Goal: Check status: Check status

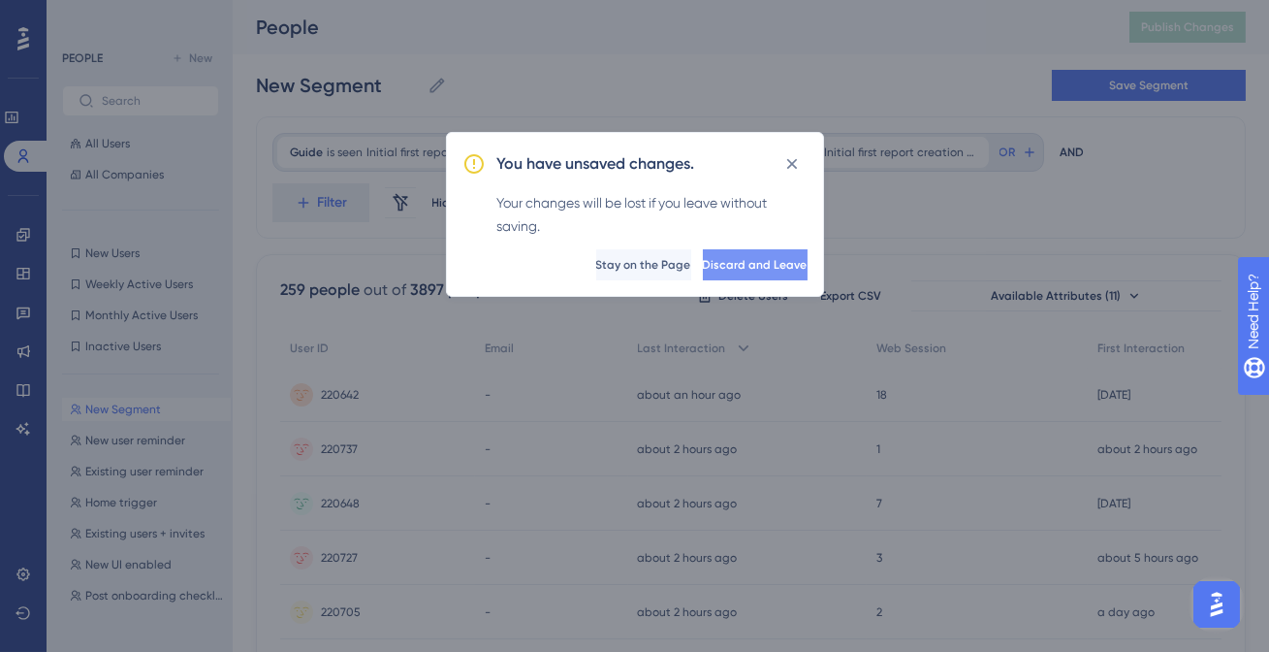
click at [703, 275] on button "Discard and Leave" at bounding box center [755, 264] width 105 height 31
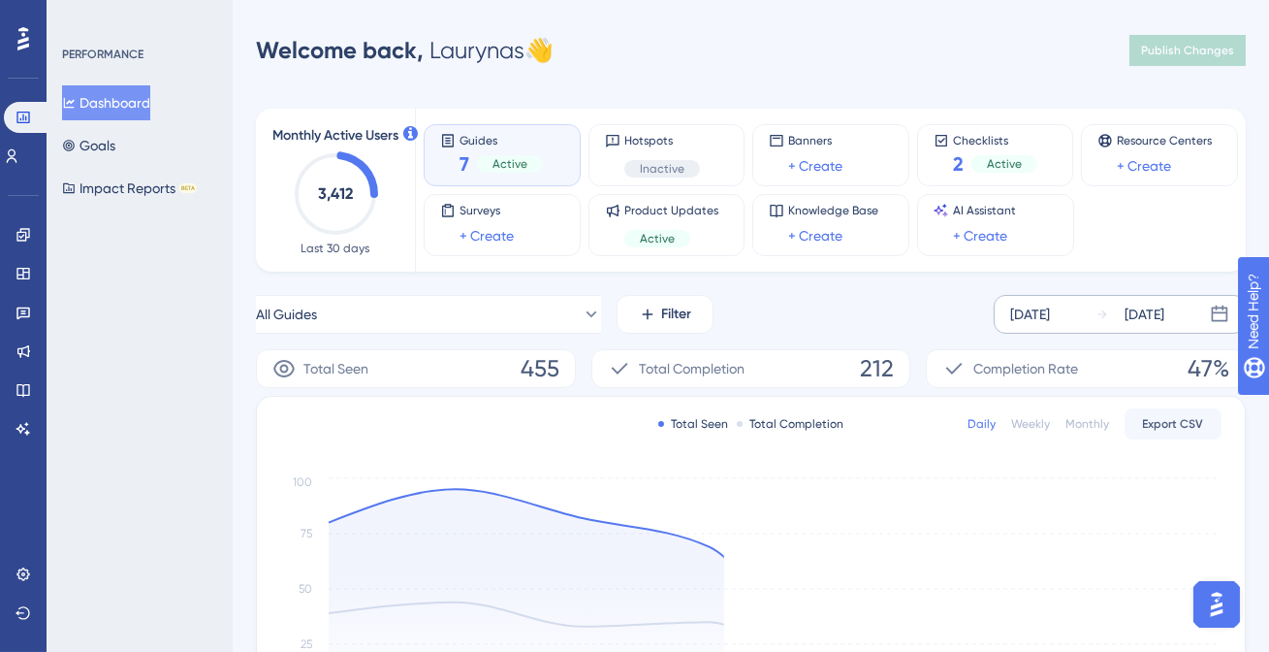
click at [1013, 314] on div "[DATE]" at bounding box center [1030, 313] width 40 height 23
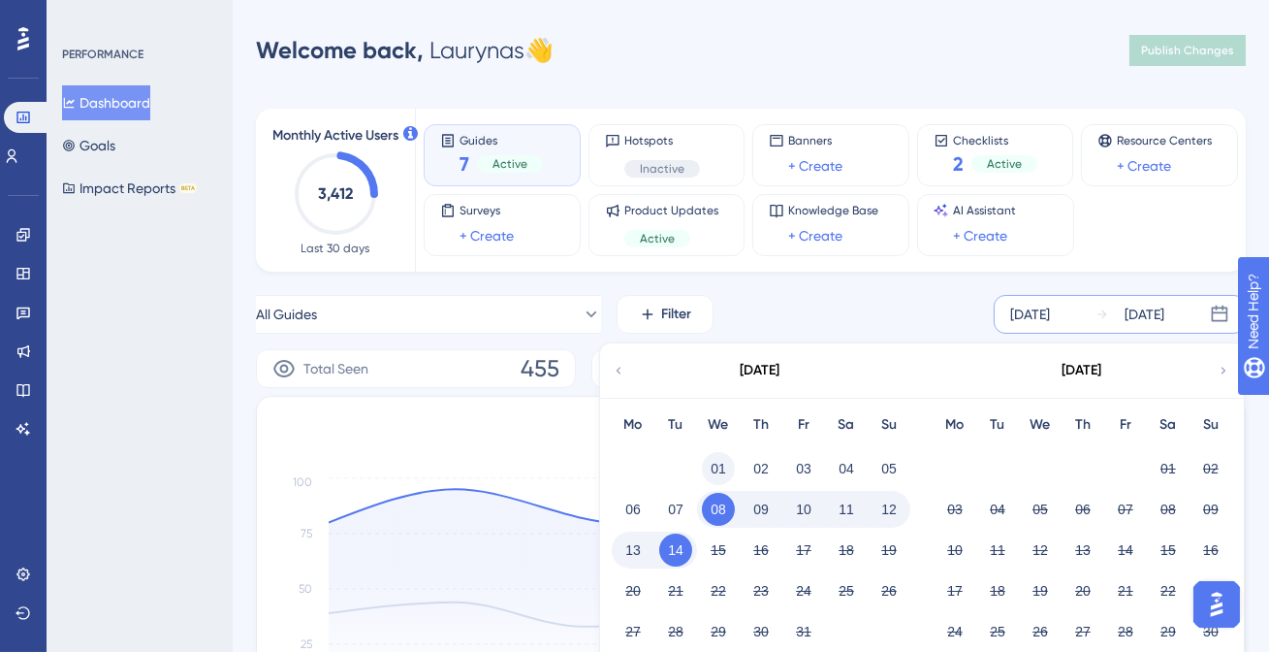
click at [722, 471] on button "01" at bounding box center [718, 468] width 33 height 33
click at [956, 305] on div "All Guides Filter [DATE] [DATE] [DATE] Mo Tu We Th Fr Sa Su 01 02 03 04 05 06 0…" at bounding box center [751, 314] width 990 height 39
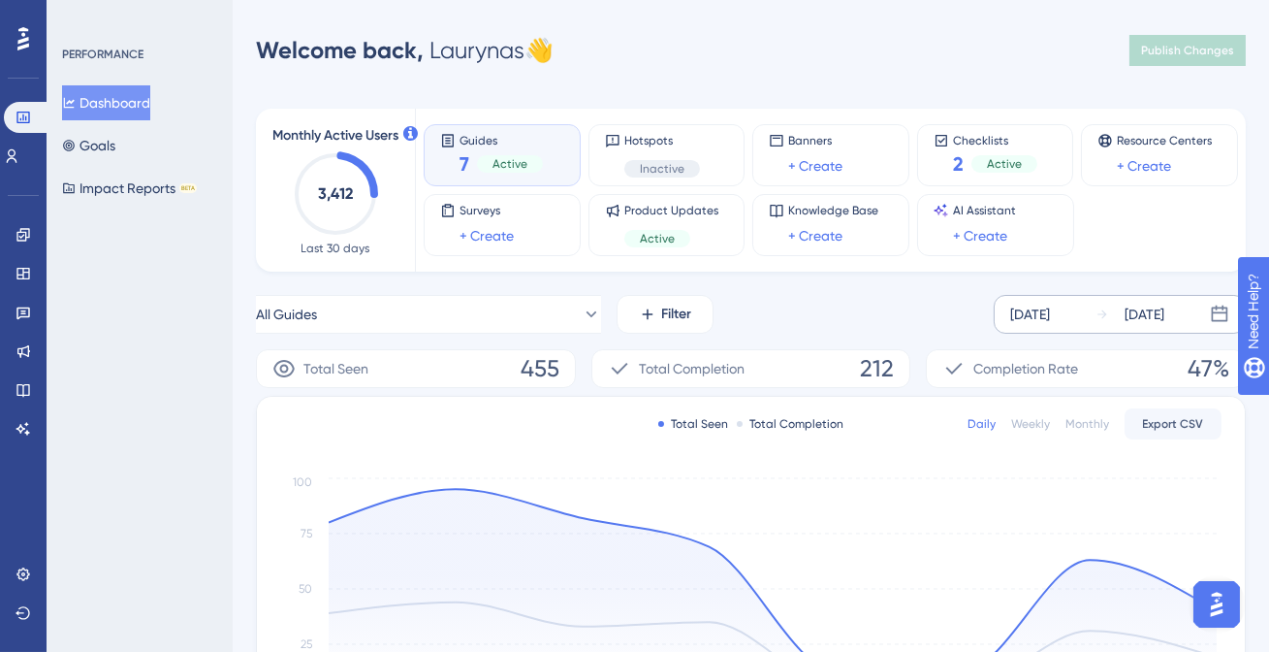
click at [1050, 320] on div "[DATE]" at bounding box center [1030, 313] width 40 height 23
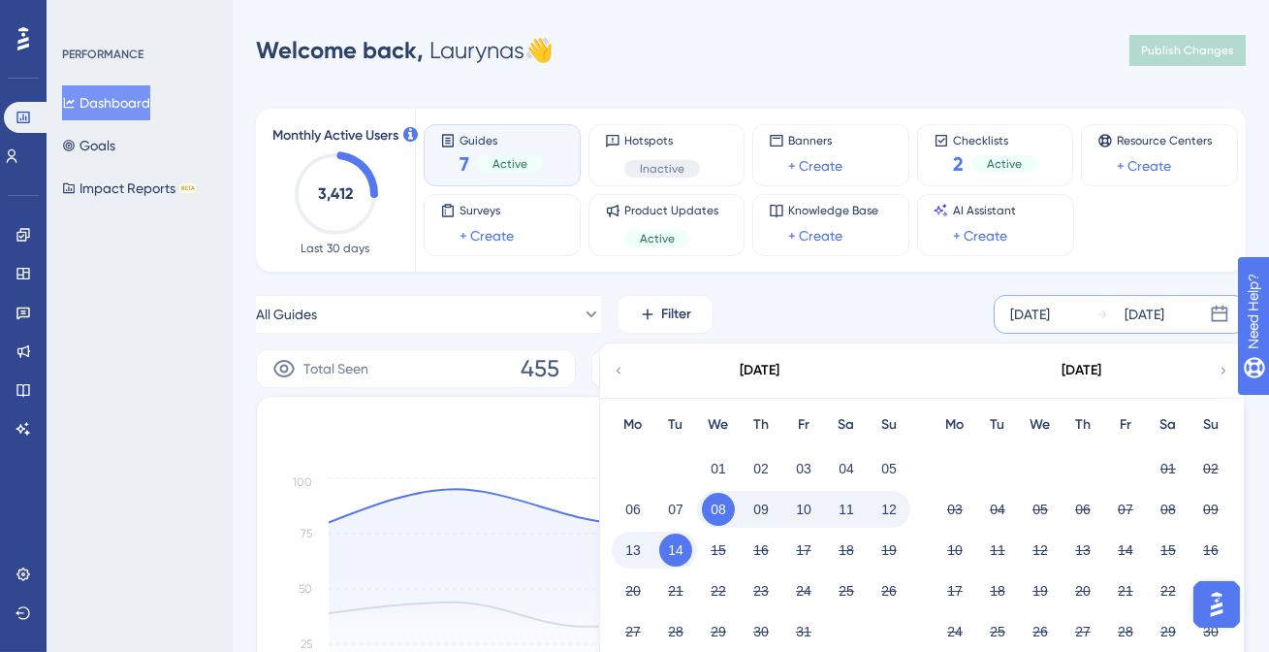
scroll to position [169, 0]
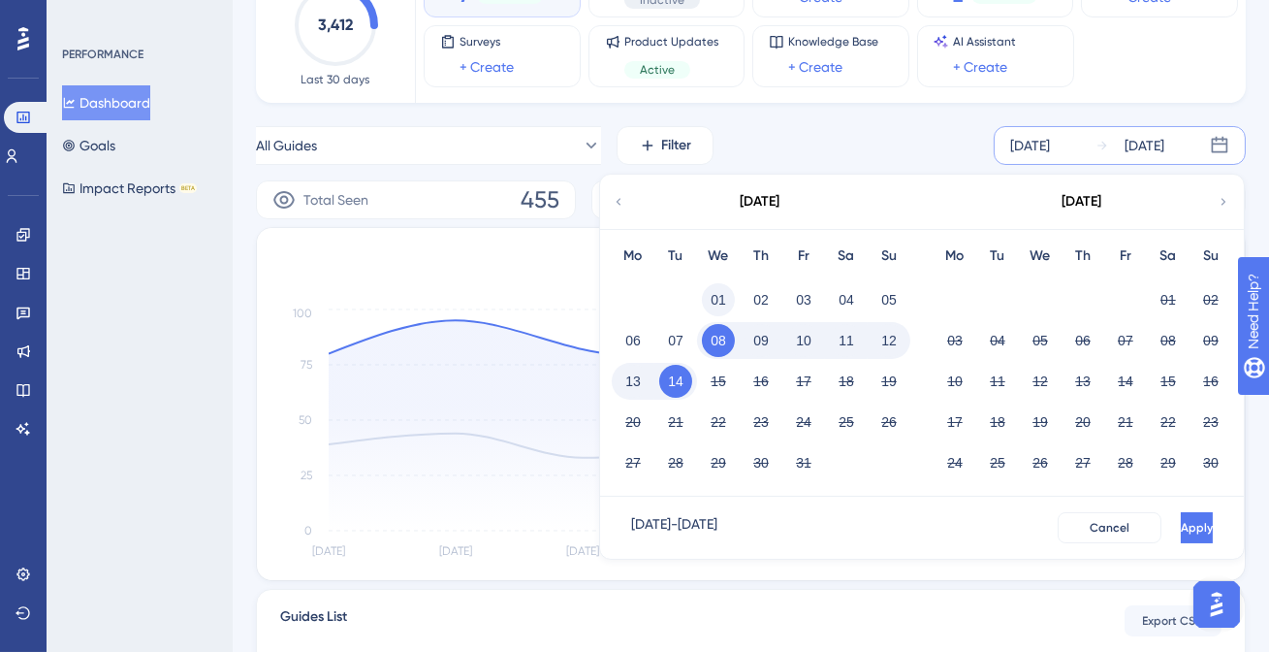
click at [720, 298] on button "01" at bounding box center [718, 299] width 33 height 33
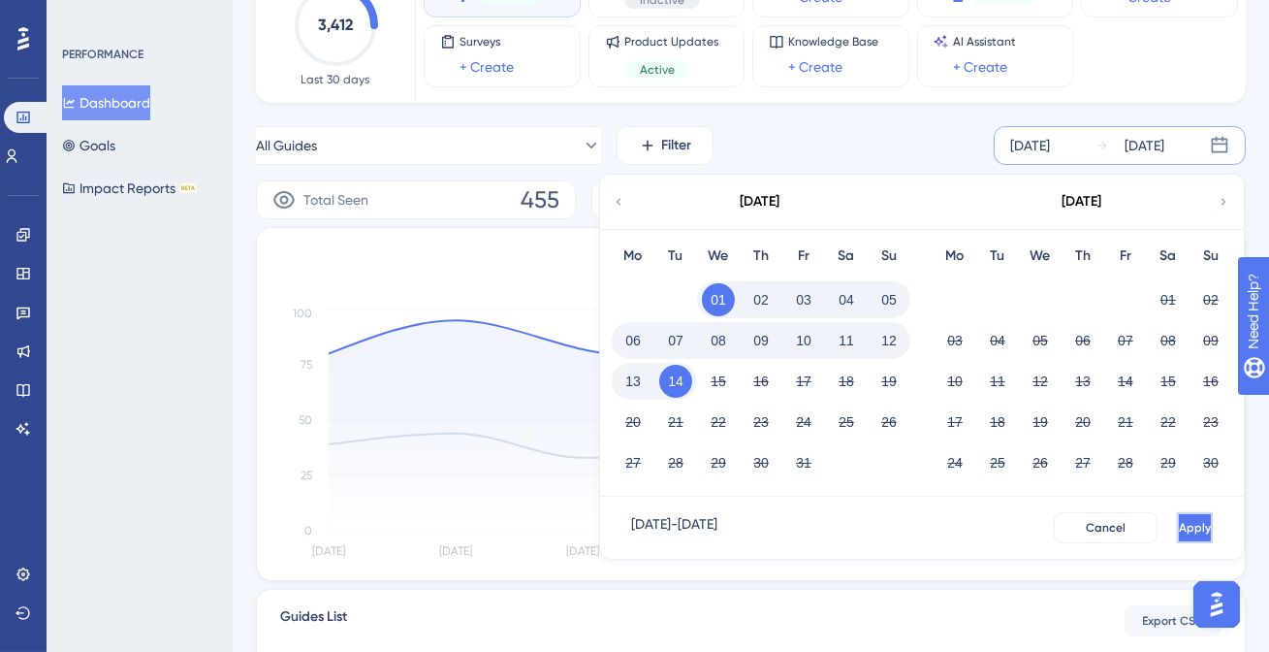
click at [1177, 517] on button "Apply" at bounding box center [1195, 527] width 36 height 31
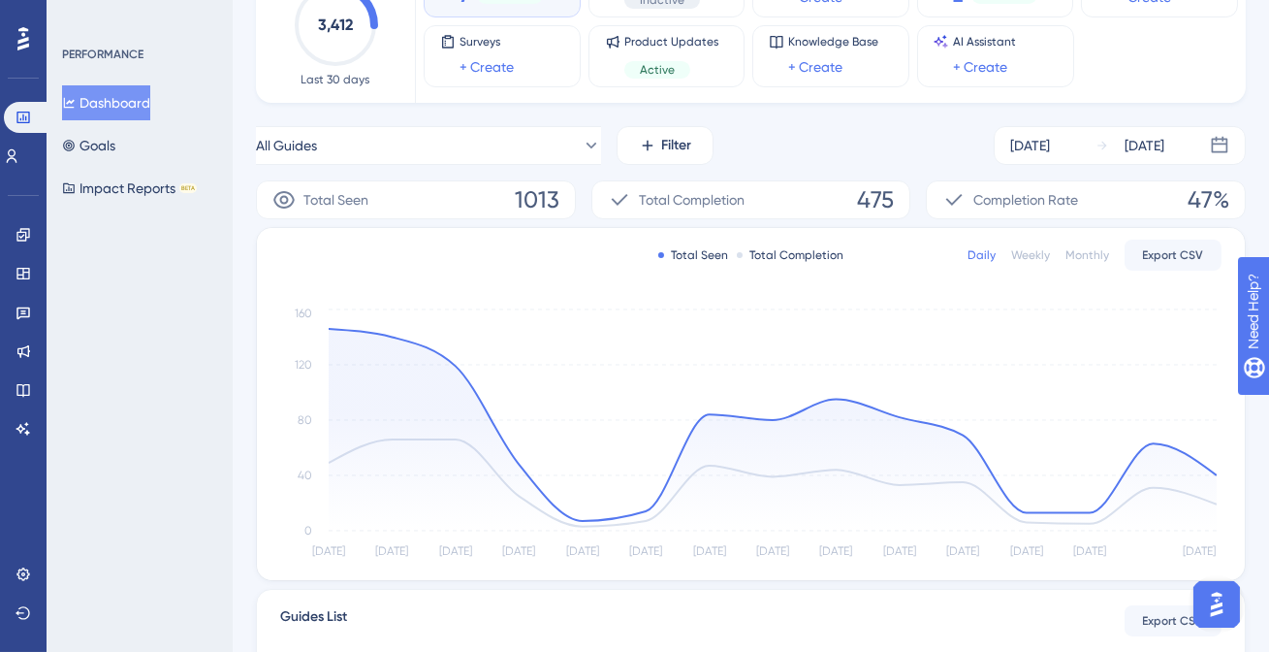
scroll to position [97, 0]
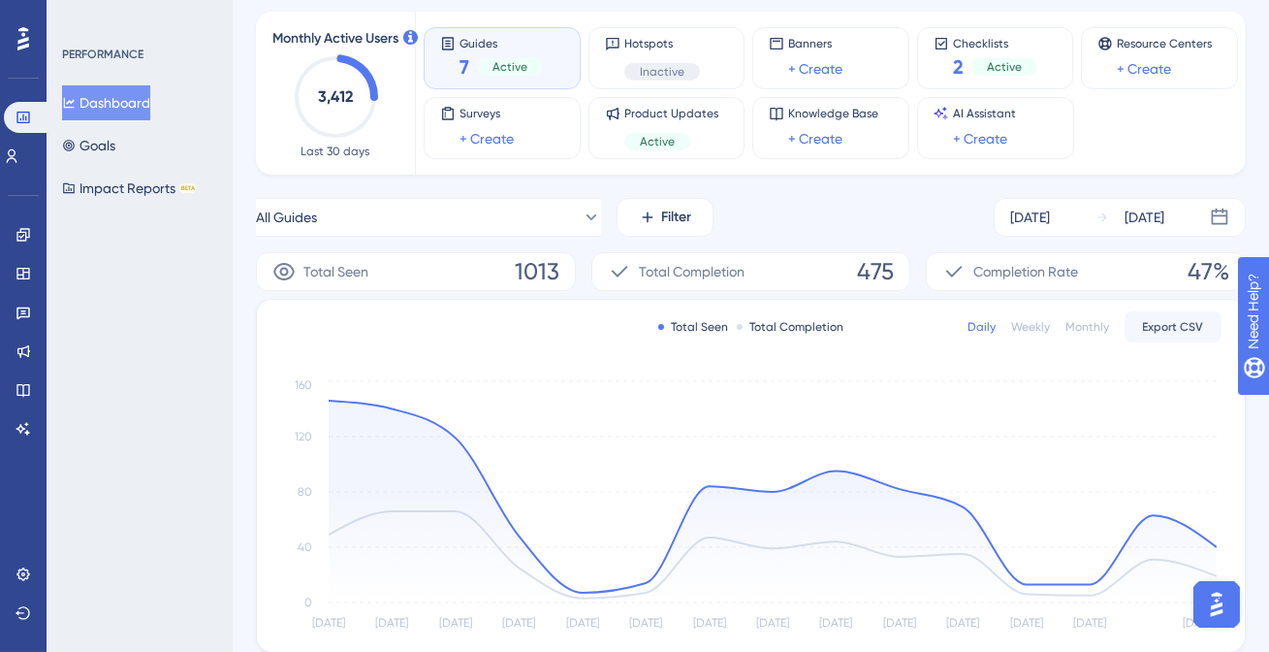
click at [840, 207] on div "All Guides Filter [DATE] [DATE]" at bounding box center [751, 217] width 990 height 39
click at [822, 207] on div "All Guides Filter [DATE] [DATE]" at bounding box center [751, 217] width 990 height 39
click at [754, 199] on div "All Guides Filter [DATE] [DATE]" at bounding box center [751, 217] width 990 height 39
click at [754, 214] on div "All Guides Filter [DATE] [DATE]" at bounding box center [751, 217] width 990 height 39
